Goal: Information Seeking & Learning: Learn about a topic

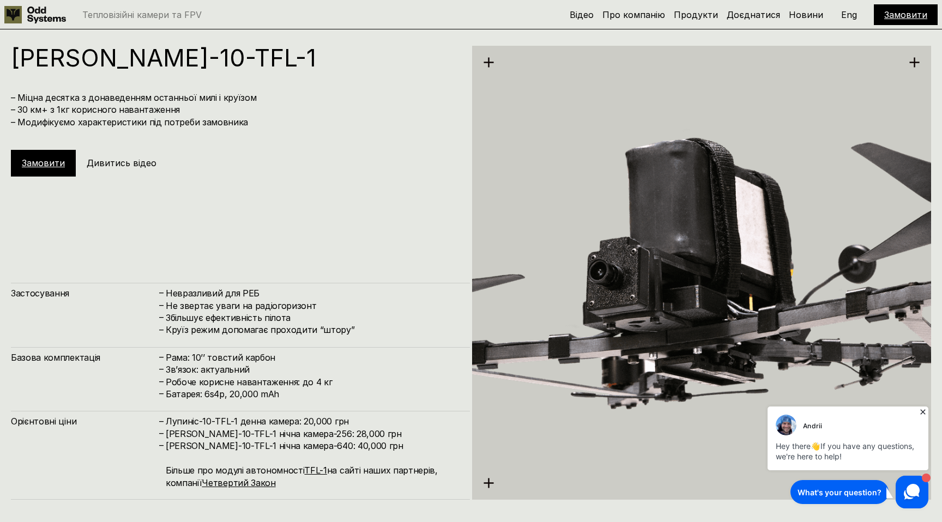
click at [925, 412] on icon at bounding box center [922, 412] width 11 height 11
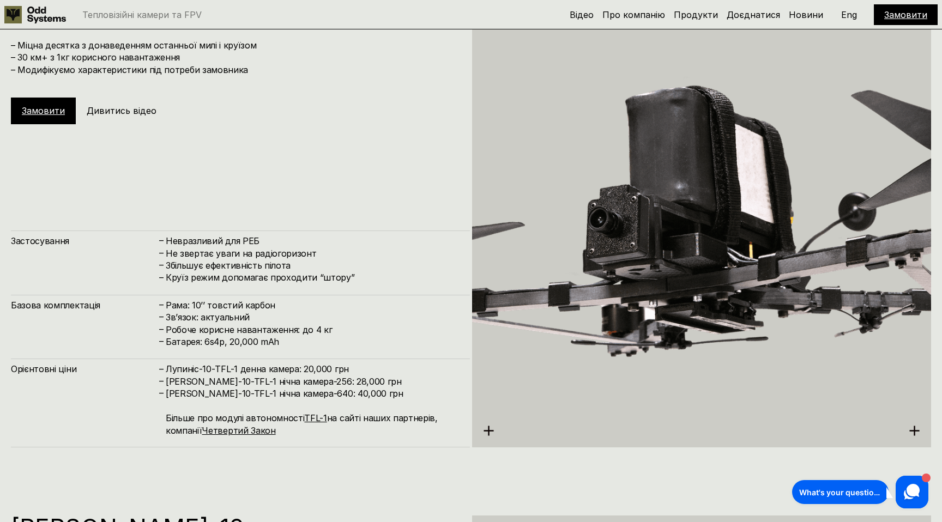
scroll to position [4202, 0]
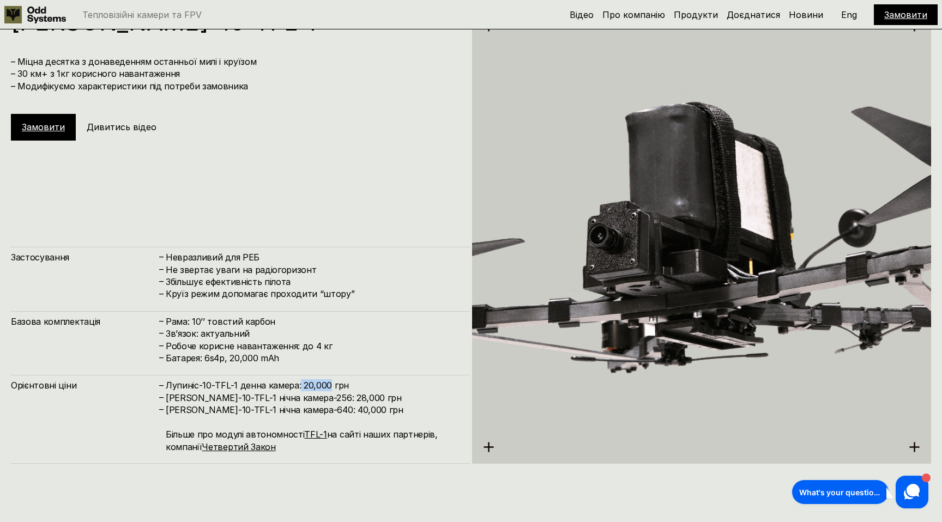
drag, startPoint x: 299, startPoint y: 381, endPoint x: 329, endPoint y: 382, distance: 29.5
click at [329, 382] on h4 "Лупиніс-10-TFL-1 денна камера: 20,000 грн" at bounding box center [312, 385] width 293 height 12
drag, startPoint x: 298, startPoint y: 399, endPoint x: 348, endPoint y: 399, distance: 49.6
click at [348, 399] on h4 "[PERSON_NAME]-10-TFL-1 нічна камера-256: 28,000 грн" at bounding box center [312, 398] width 293 height 12
drag, startPoint x: 298, startPoint y: 412, endPoint x: 346, endPoint y: 410, distance: 48.5
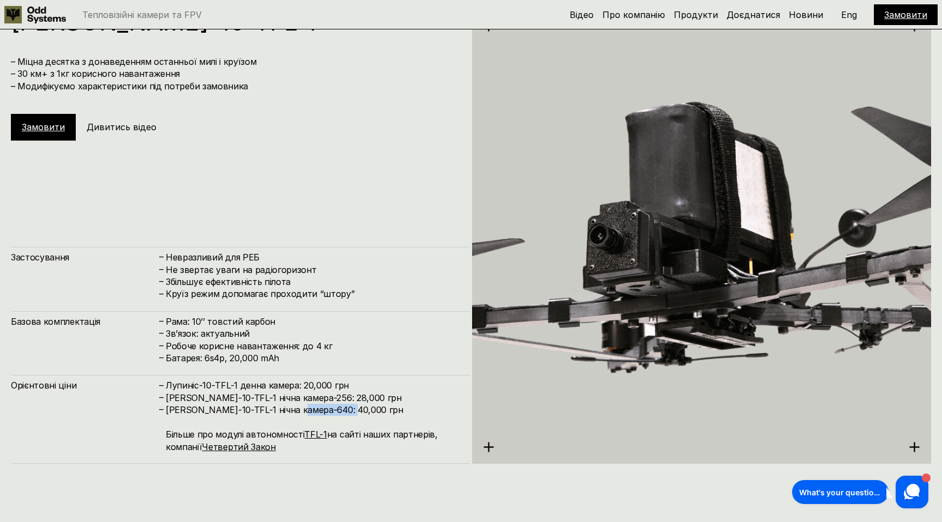
click at [346, 410] on h4 "[PERSON_NAME]-10-TFL-1 нічна камера-640: 40,000 грн Більше про модулі автономно…" at bounding box center [312, 428] width 293 height 49
click at [708, 19] on link "Продукти" at bounding box center [696, 14] width 44 height 11
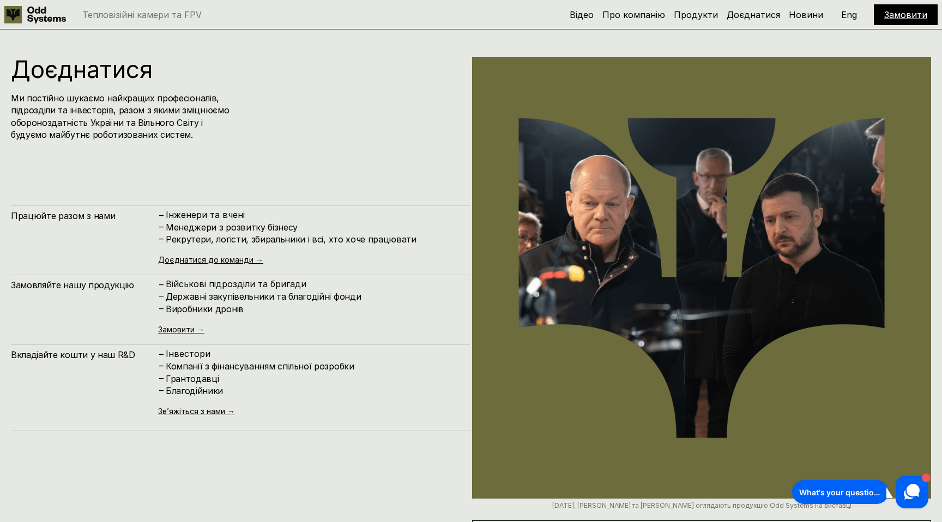
scroll to position [4934, 0]
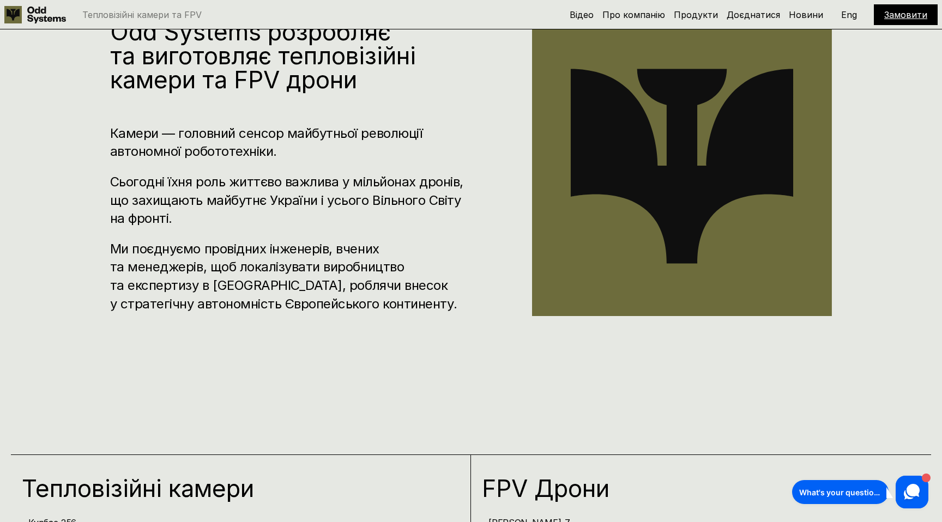
scroll to position [679, 0]
